Goal: Find specific page/section: Find specific page/section

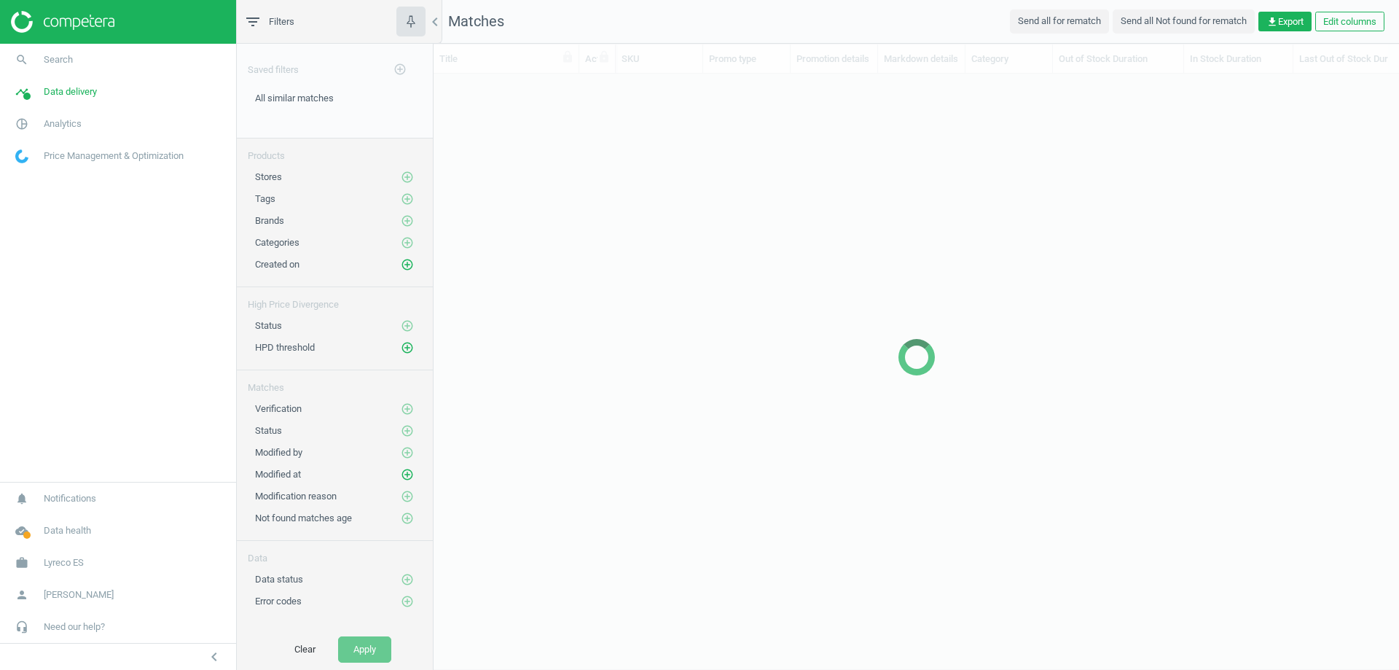
scroll to position [546, 954]
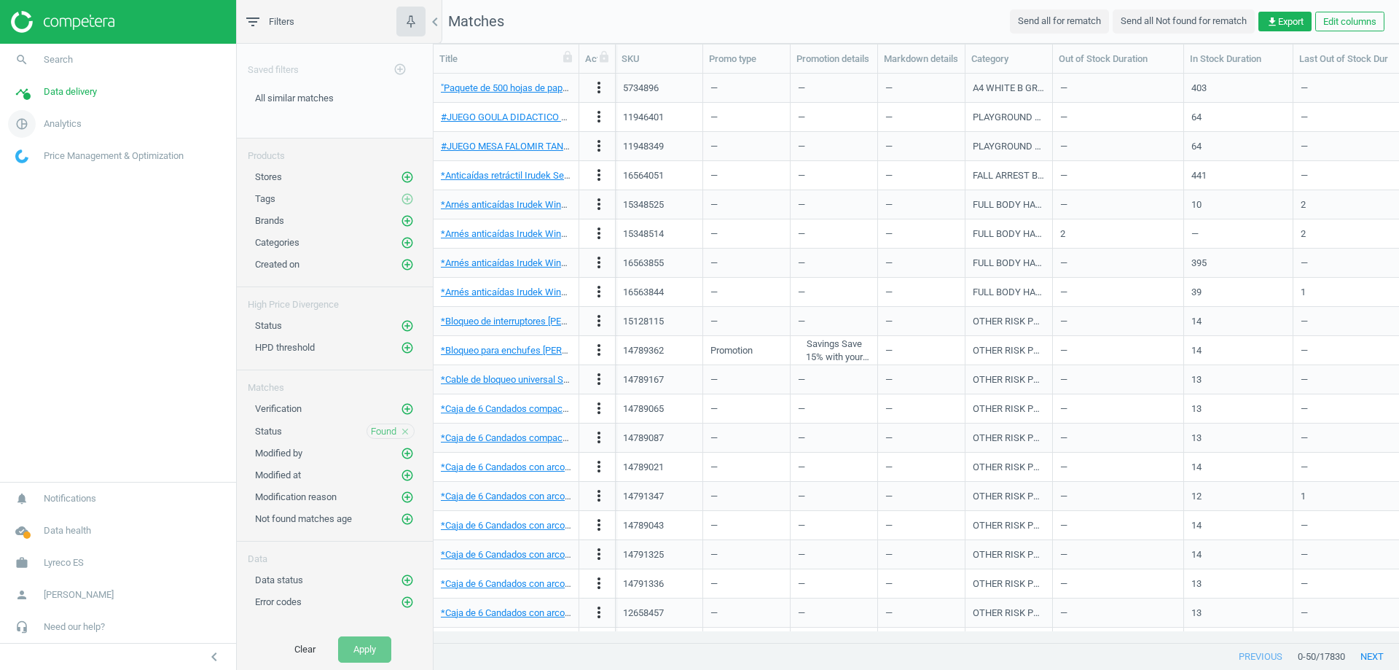
click at [63, 124] on span "Analytics" at bounding box center [63, 123] width 38 height 13
click at [74, 90] on span "Data delivery" at bounding box center [70, 91] width 53 height 13
click at [49, 62] on span "Search" at bounding box center [58, 59] width 29 height 13
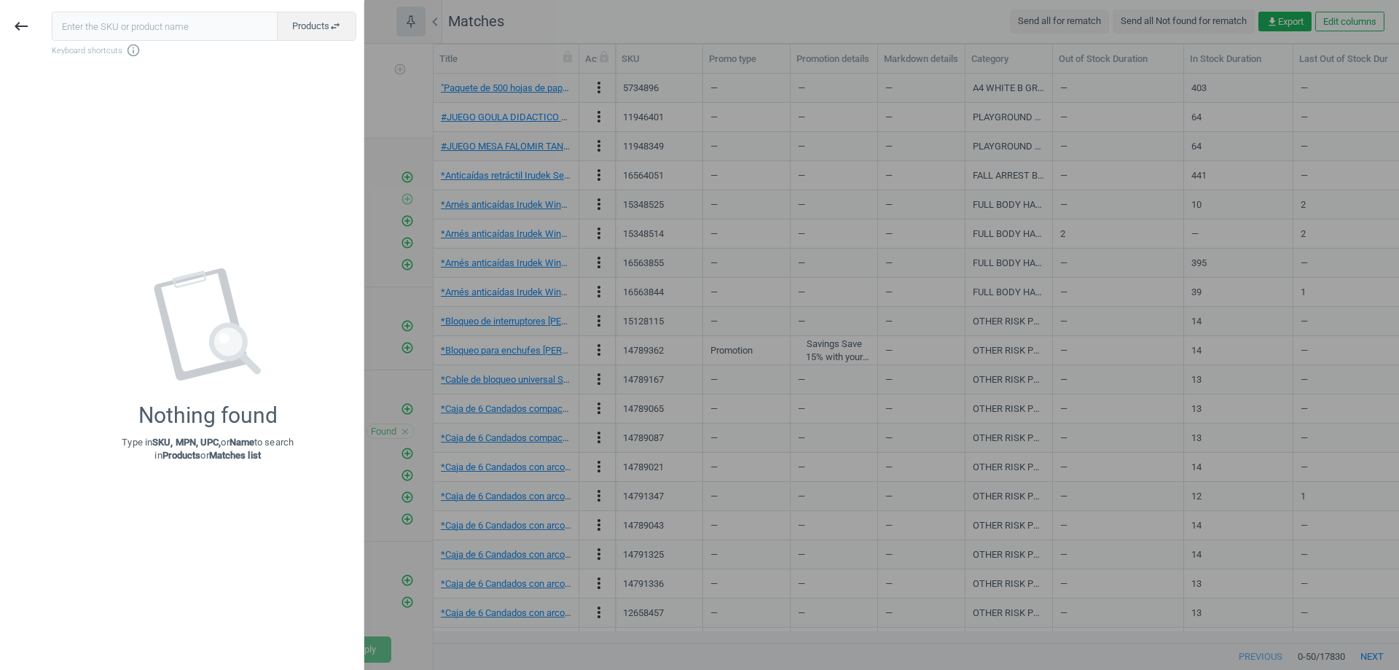
click at [577, 15] on div at bounding box center [699, 335] width 1399 height 670
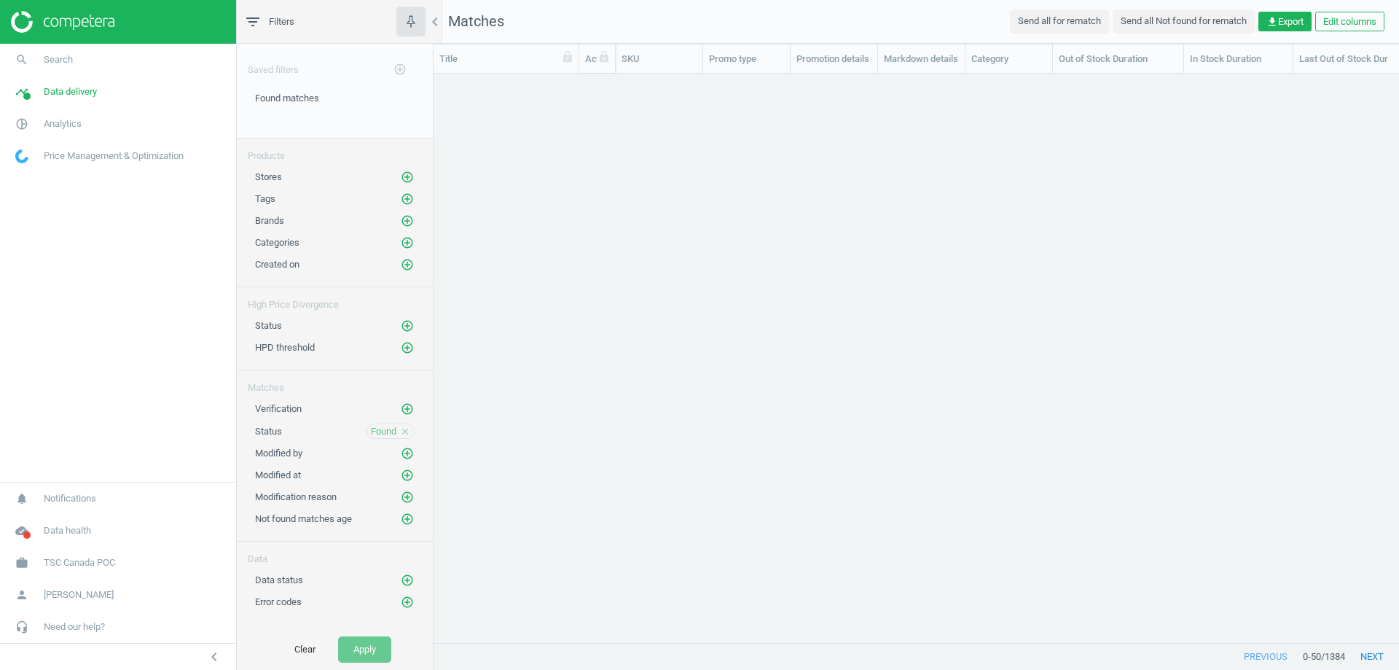
scroll to position [546, 954]
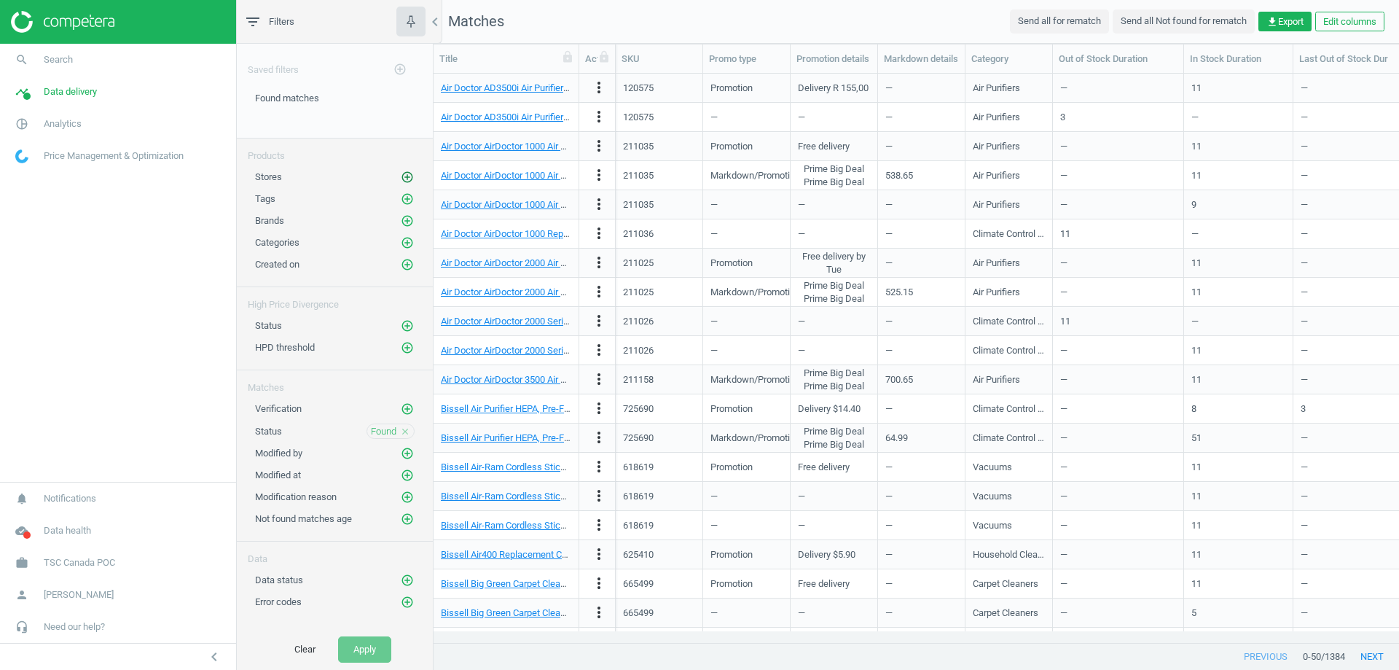
click at [401, 173] on icon "add_circle_outline" at bounding box center [407, 176] width 13 height 13
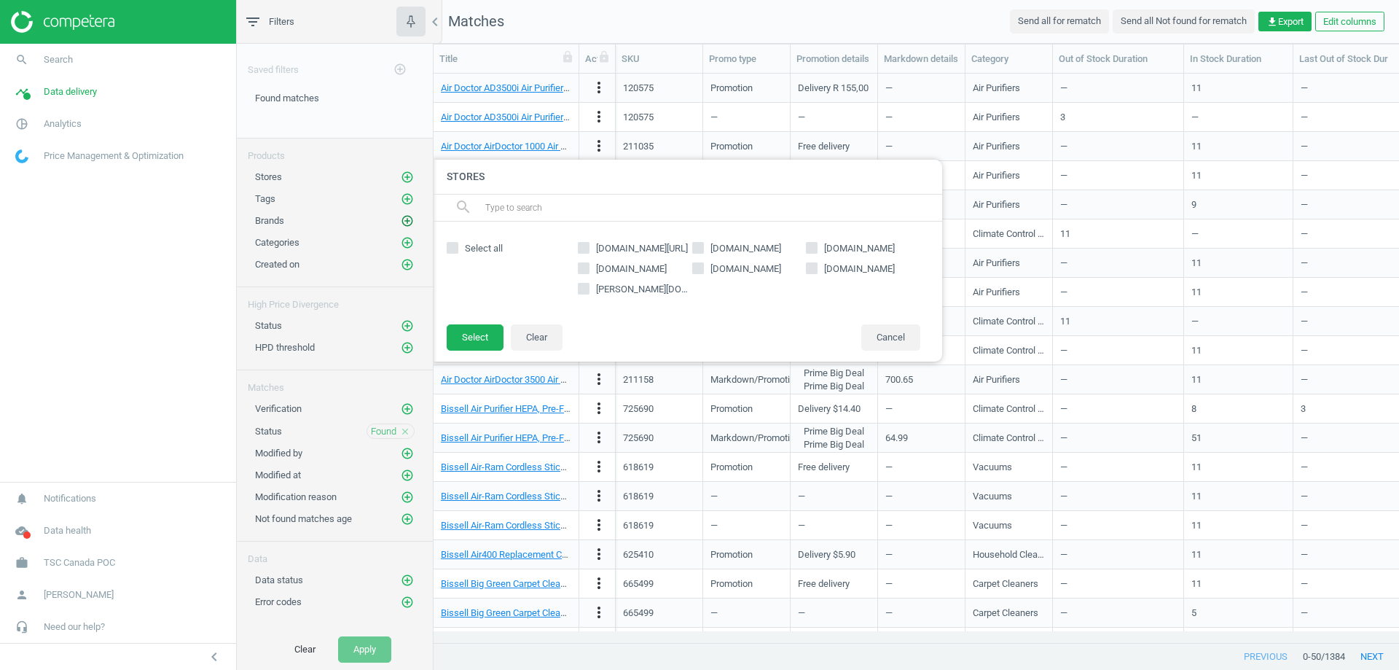
click at [407, 222] on icon "add_circle_outline" at bounding box center [407, 220] width 13 height 13
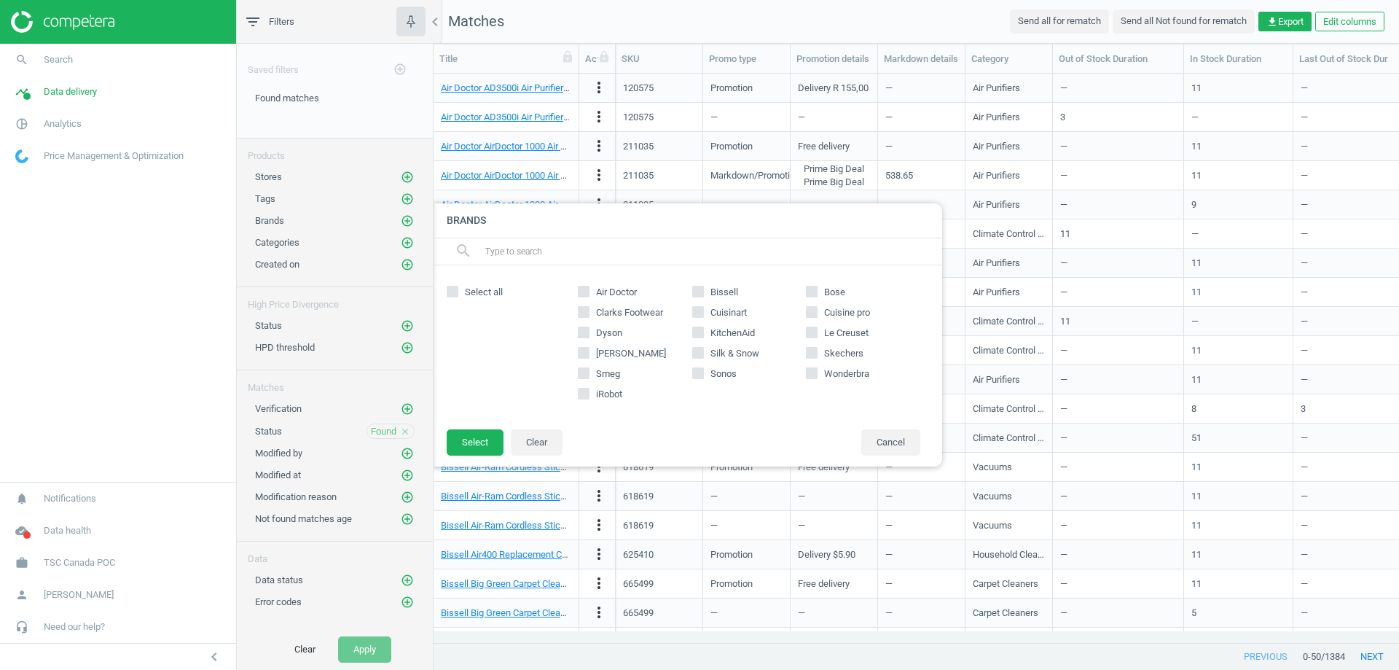
click at [589, 335] on label "Dyson" at bounding box center [635, 332] width 114 height 13
click at [589, 335] on input "Dyson" at bounding box center [583, 331] width 9 height 9
checkbox input "true"
click at [479, 435] on button "Select" at bounding box center [475, 442] width 57 height 26
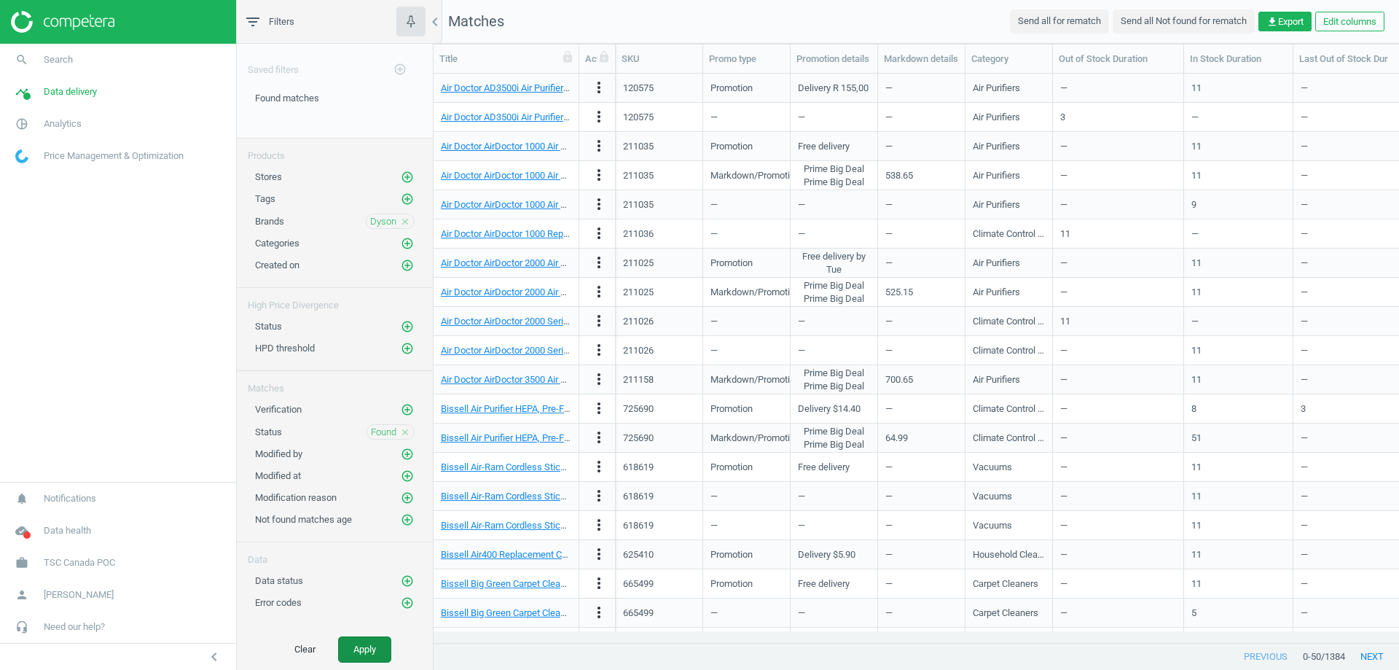
click at [369, 653] on button "Apply" at bounding box center [364, 649] width 53 height 26
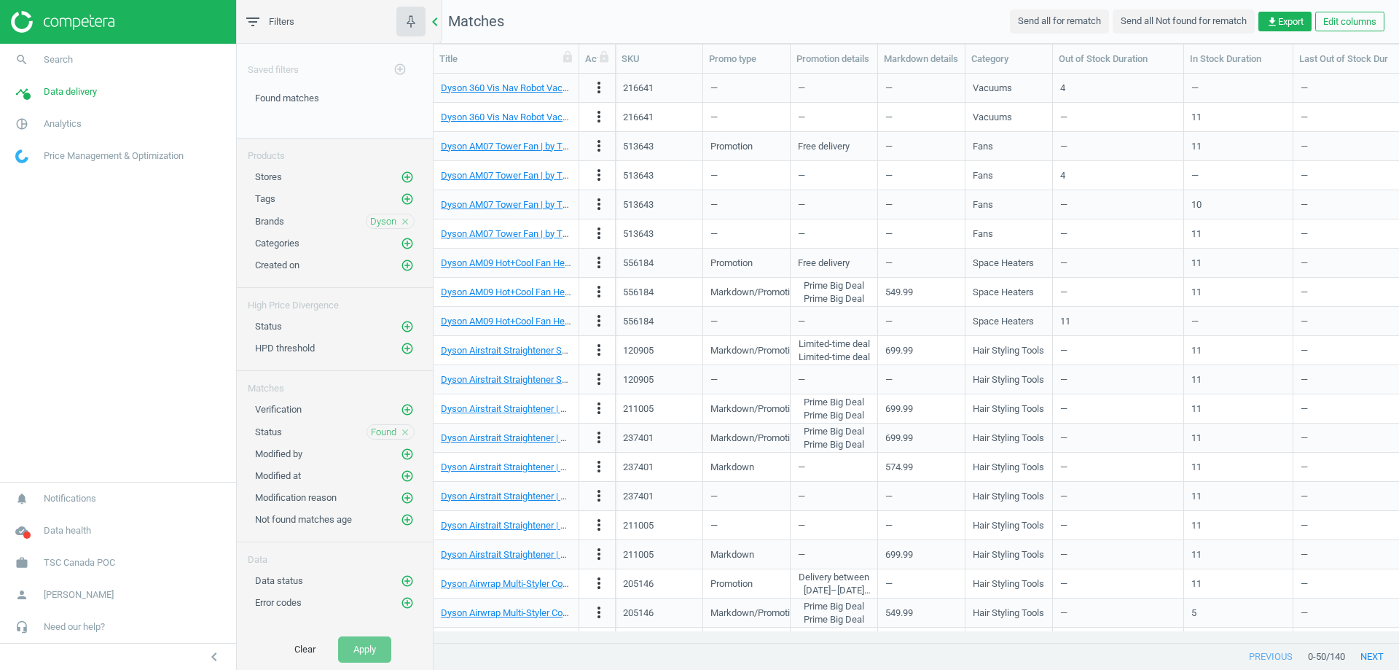
click at [431, 23] on icon "chevron_left" at bounding box center [434, 21] width 17 height 17
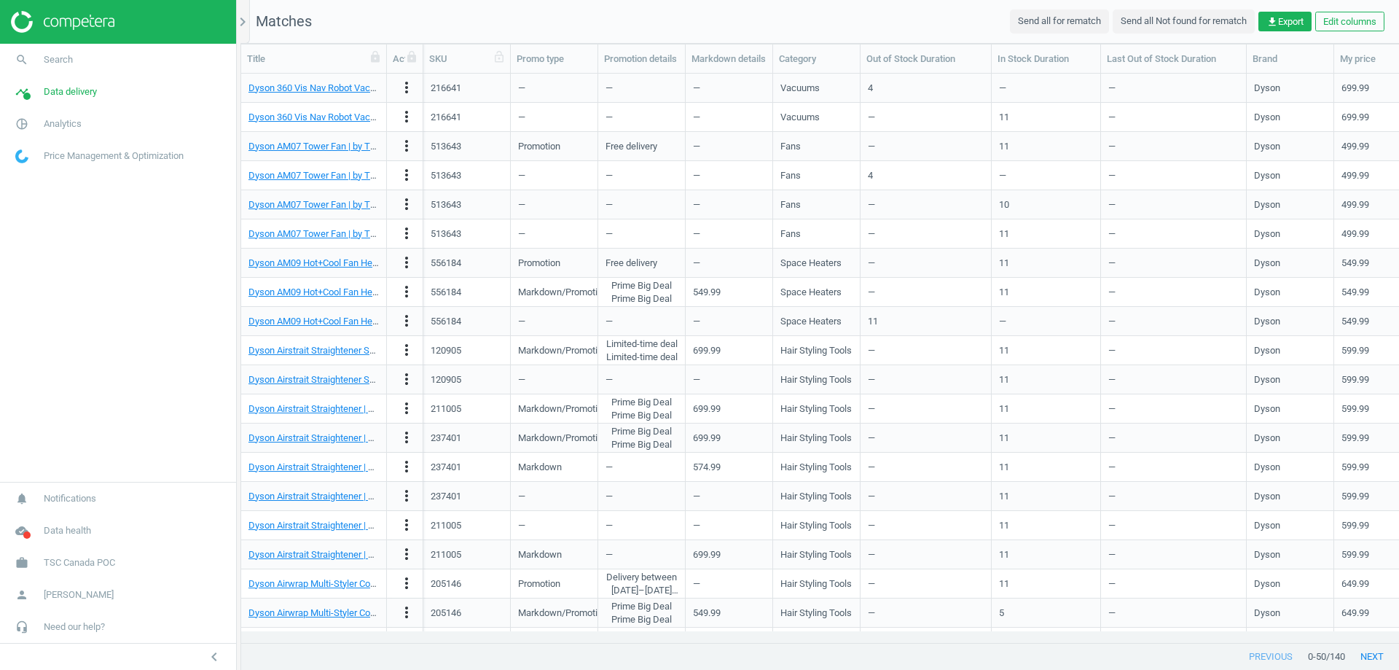
scroll to position [546, 1147]
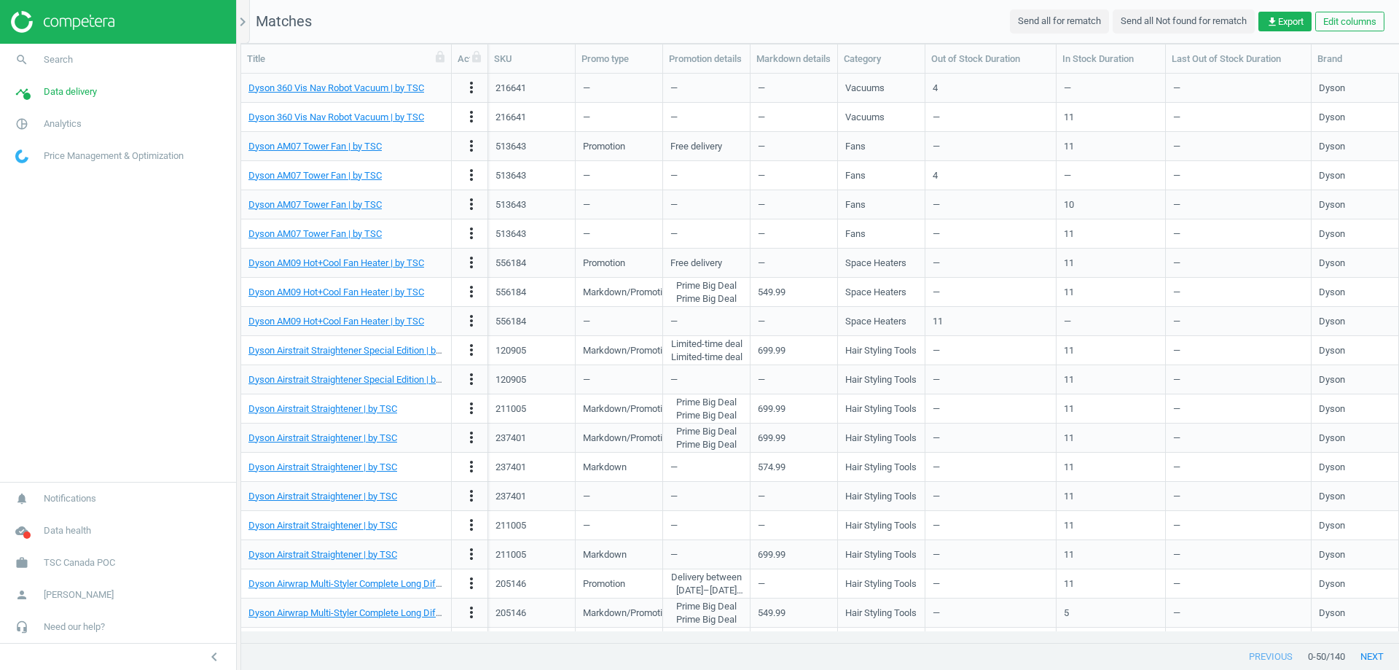
drag, startPoint x: 385, startPoint y: 52, endPoint x: 568, endPoint y: 69, distance: 184.4
click at [458, 69] on div at bounding box center [451, 58] width 15 height 28
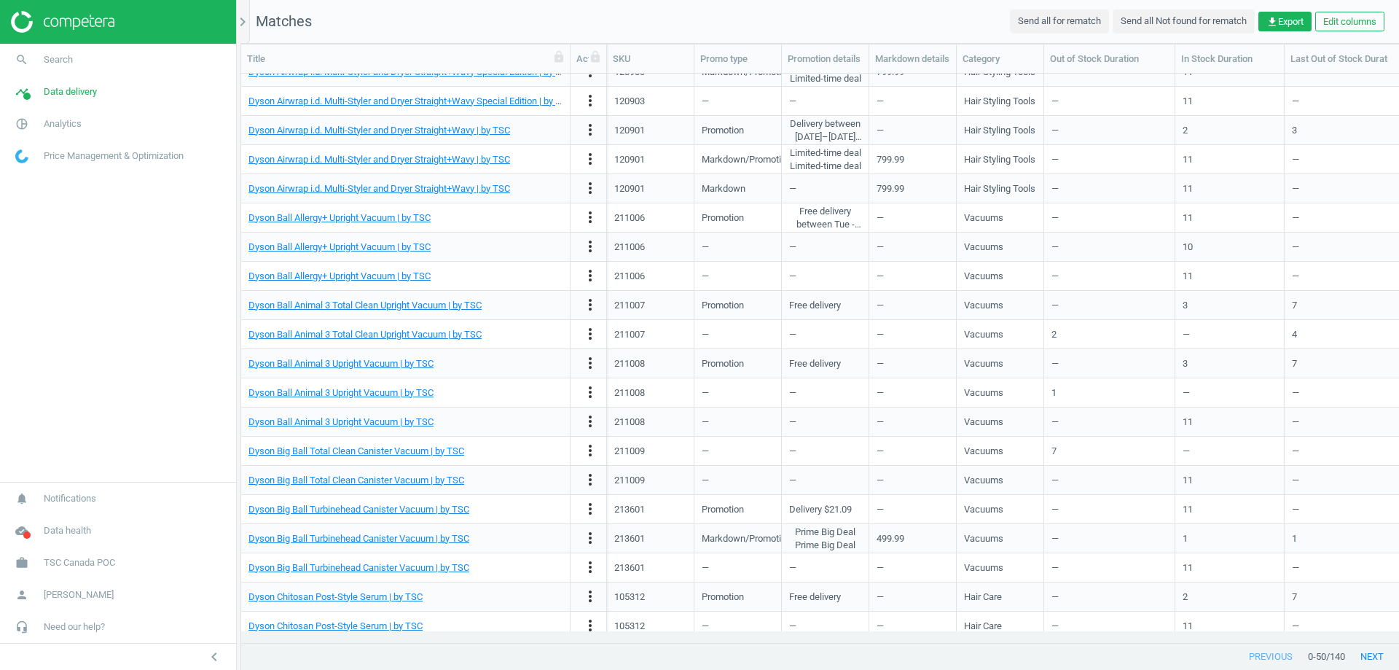
scroll to position [900, 0]
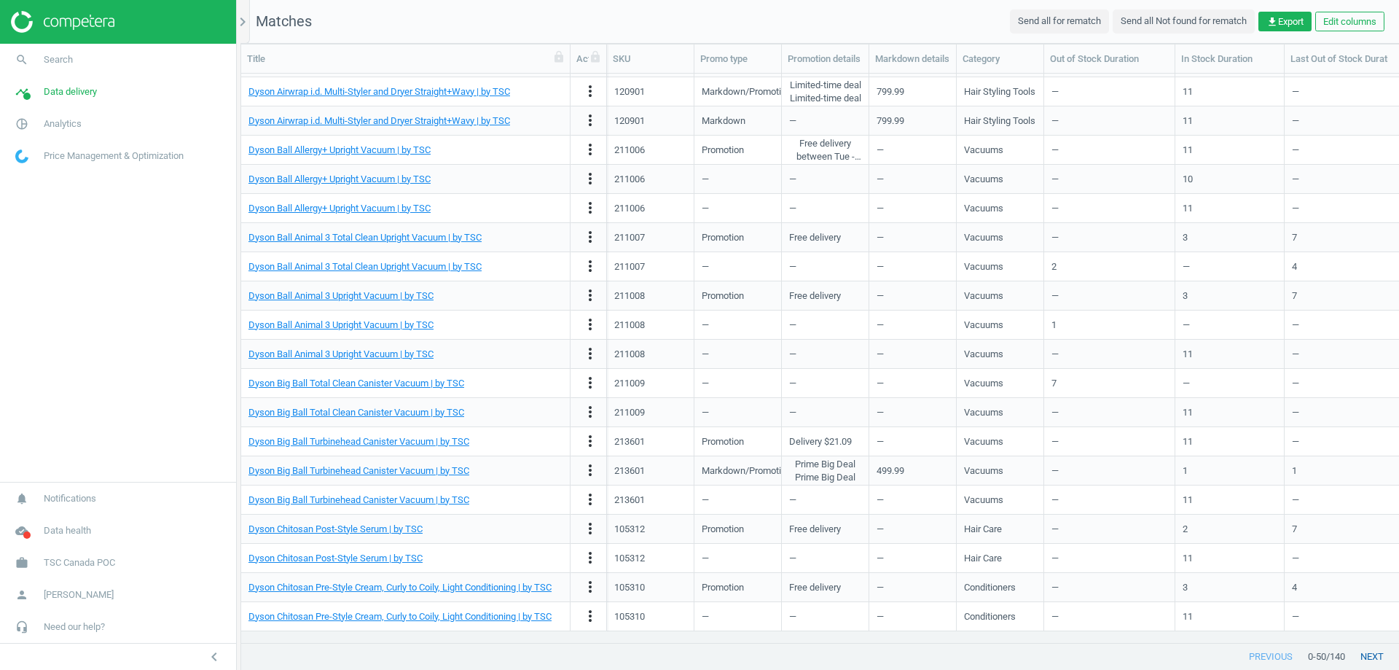
click at [1366, 659] on button "next" at bounding box center [1372, 656] width 54 height 26
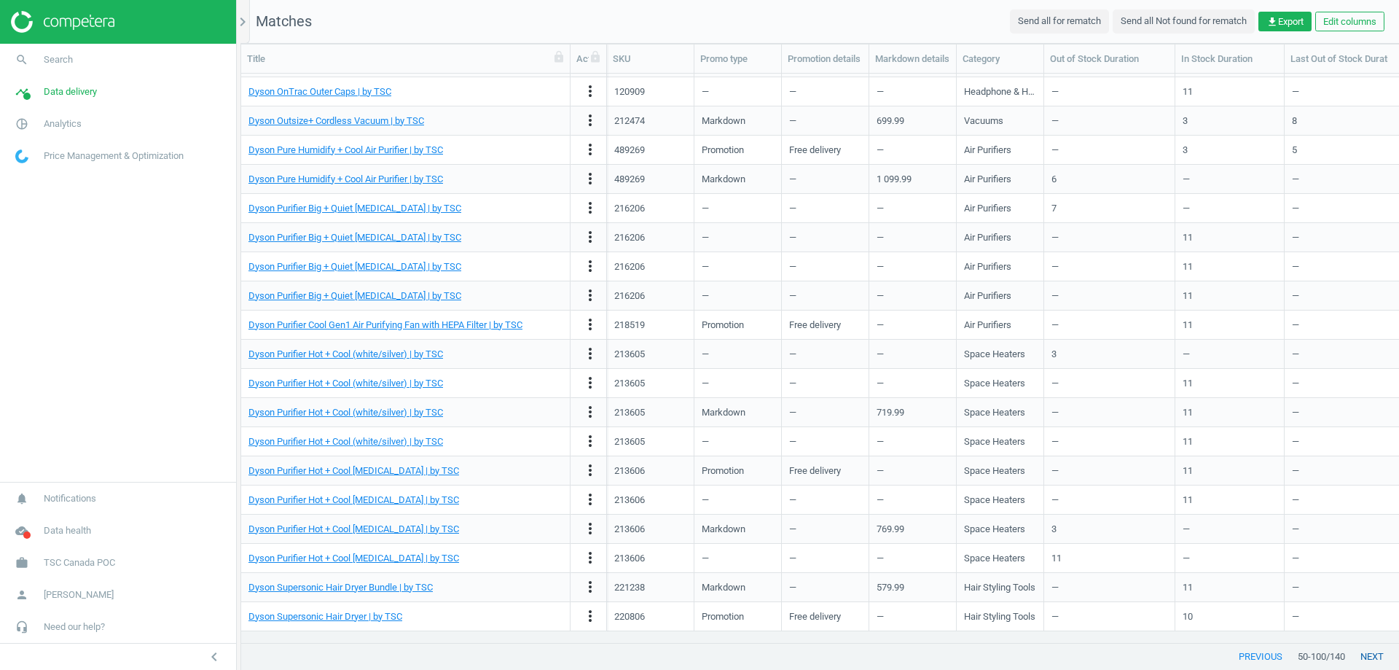
click at [1373, 658] on button "next" at bounding box center [1372, 656] width 54 height 26
